Goal: Check status: Check status

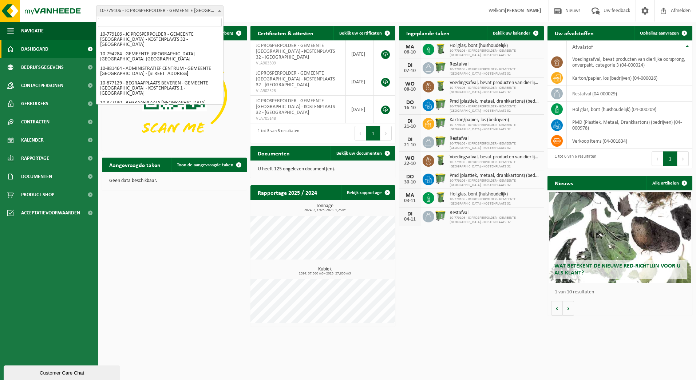
click at [132, 14] on span "10-779106 - JC PROSPERPOLDER - GEMEENTE [GEOGRAPHIC_DATA] - KOSTENPLAATS 32 - […" at bounding box center [159, 11] width 127 height 10
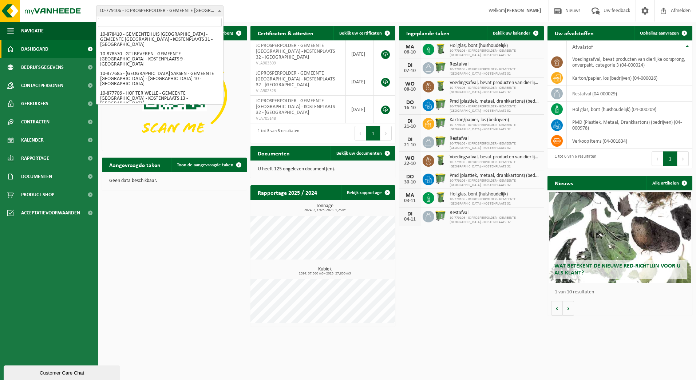
scroll to position [425, 0]
select select "108139"
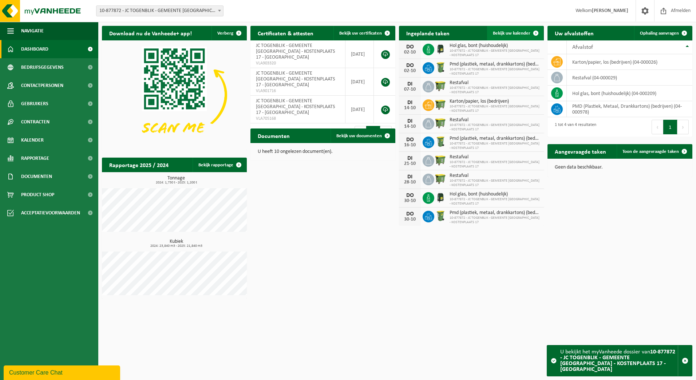
click at [518, 36] on link "Bekijk uw kalender" at bounding box center [515, 33] width 56 height 15
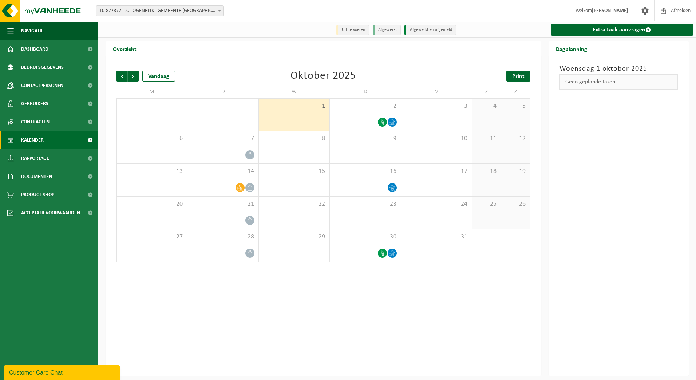
click at [518, 76] on span "Print" at bounding box center [518, 76] width 12 height 6
click at [135, 76] on span "Volgende" at bounding box center [133, 76] width 11 height 11
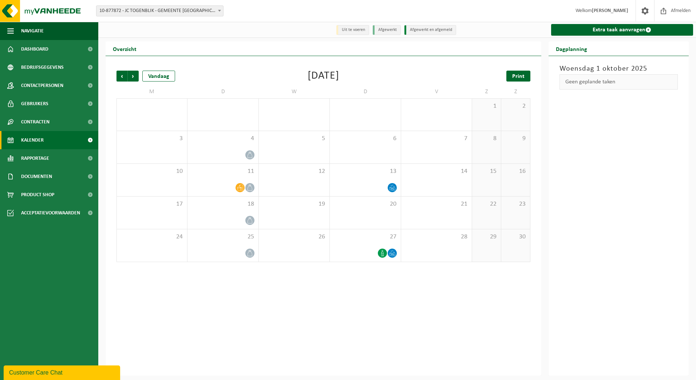
click at [516, 76] on span "Print" at bounding box center [518, 76] width 12 height 6
click at [123, 12] on span "10-877872 - JC TOGENBLIK - GEMEENTE [GEOGRAPHIC_DATA] - KOSTENPLAATS 17 - [GEOG…" at bounding box center [159, 11] width 127 height 10
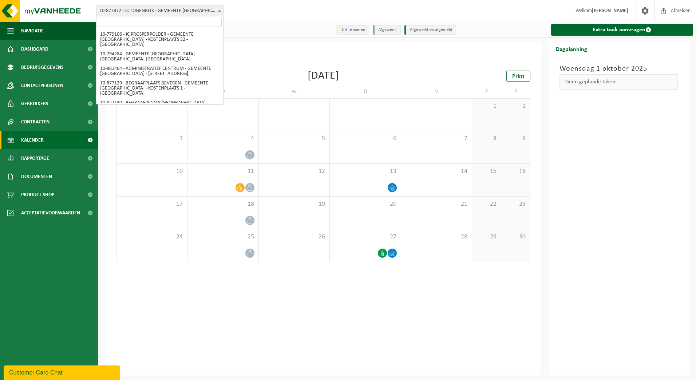
scroll to position [782, 0]
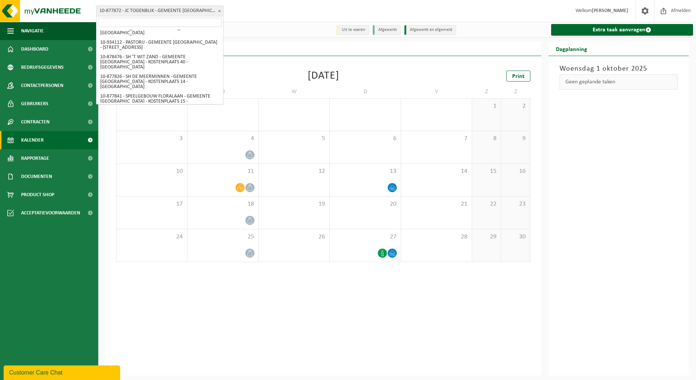
select select "108129"
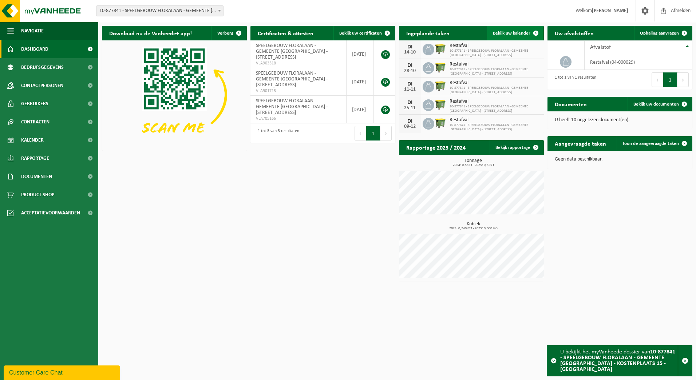
click at [505, 39] on link "Bekijk uw kalender" at bounding box center [515, 33] width 56 height 15
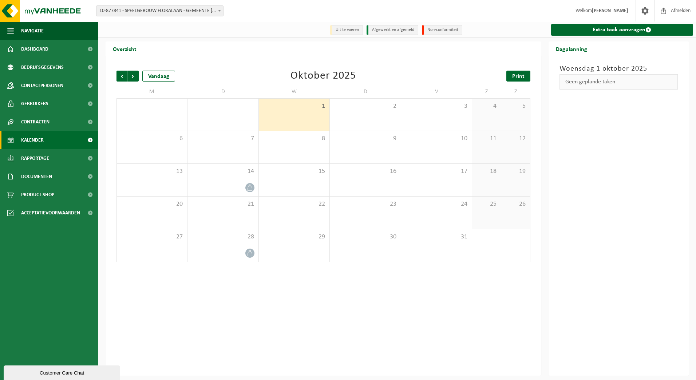
click at [517, 81] on link "Print" at bounding box center [518, 76] width 24 height 11
click at [130, 74] on span "Volgende" at bounding box center [133, 76] width 11 height 11
click at [526, 74] on link "Print" at bounding box center [518, 76] width 24 height 11
